Goal: Check status: Check status

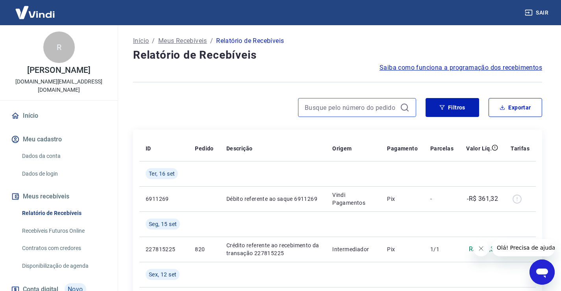
click at [363, 104] on input at bounding box center [351, 108] width 92 height 12
drag, startPoint x: 365, startPoint y: 106, endPoint x: 257, endPoint y: 111, distance: 107.6
click at [365, 106] on input "674" at bounding box center [351, 108] width 92 height 12
type input "674"
drag, startPoint x: 256, startPoint y: 111, endPoint x: 365, endPoint y: 109, distance: 108.7
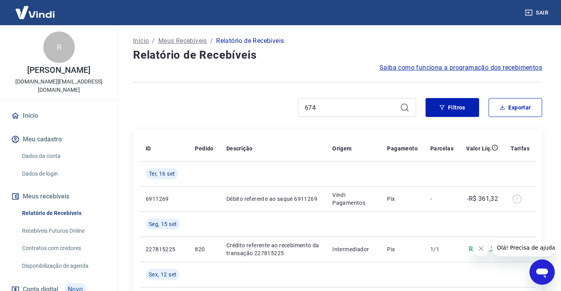
click at [256, 111] on div "674" at bounding box center [274, 107] width 283 height 19
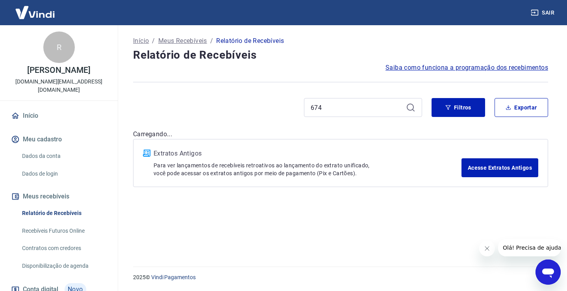
click at [404, 108] on div "674" at bounding box center [363, 107] width 118 height 19
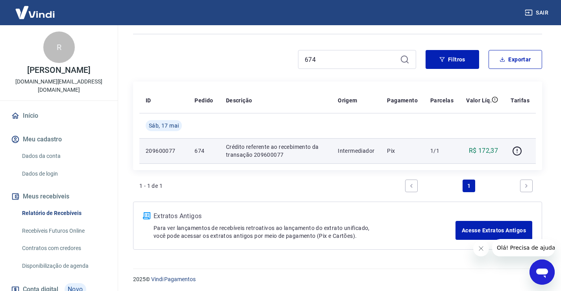
scroll to position [50, 0]
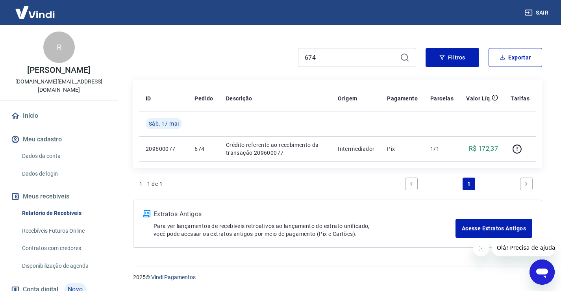
click at [482, 250] on icon "Fechar mensagem da empresa" at bounding box center [481, 248] width 6 height 6
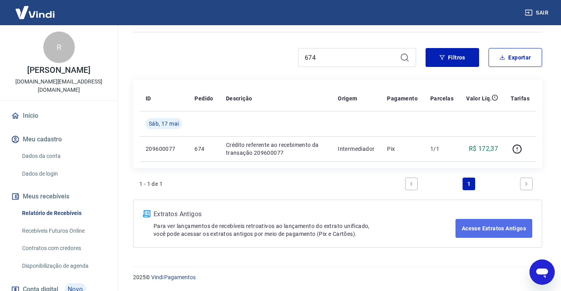
click at [483, 225] on link "Acesse Extratos Antigos" at bounding box center [494, 228] width 77 height 19
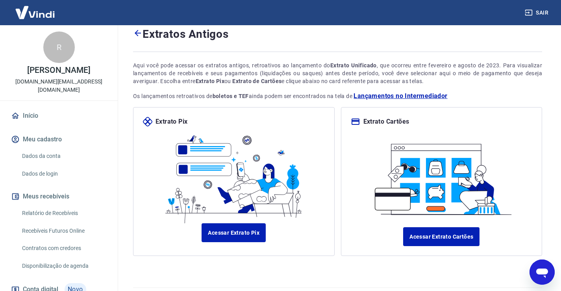
scroll to position [42, 0]
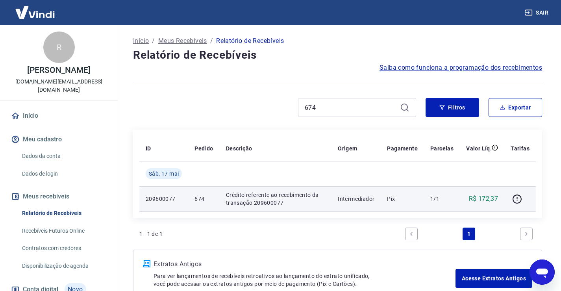
click at [491, 197] on p "R$ 172,37" at bounding box center [484, 198] width 30 height 9
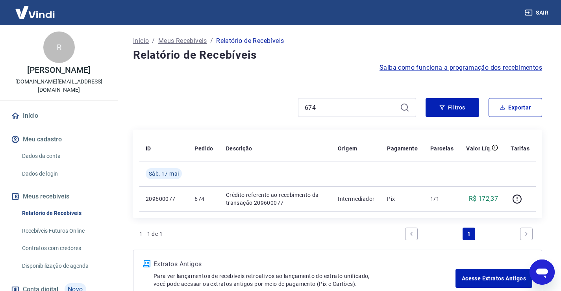
click at [530, 235] on link "Next page" at bounding box center [526, 234] width 13 height 13
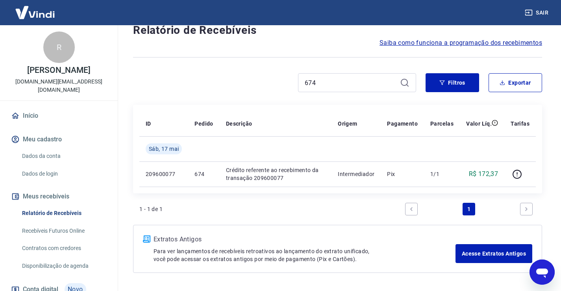
scroll to position [50, 0]
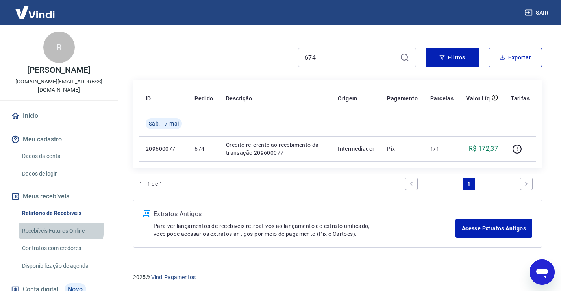
click at [57, 223] on link "Recebíveis Futuros Online" at bounding box center [63, 231] width 89 height 16
